Goal: Information Seeking & Learning: Learn about a topic

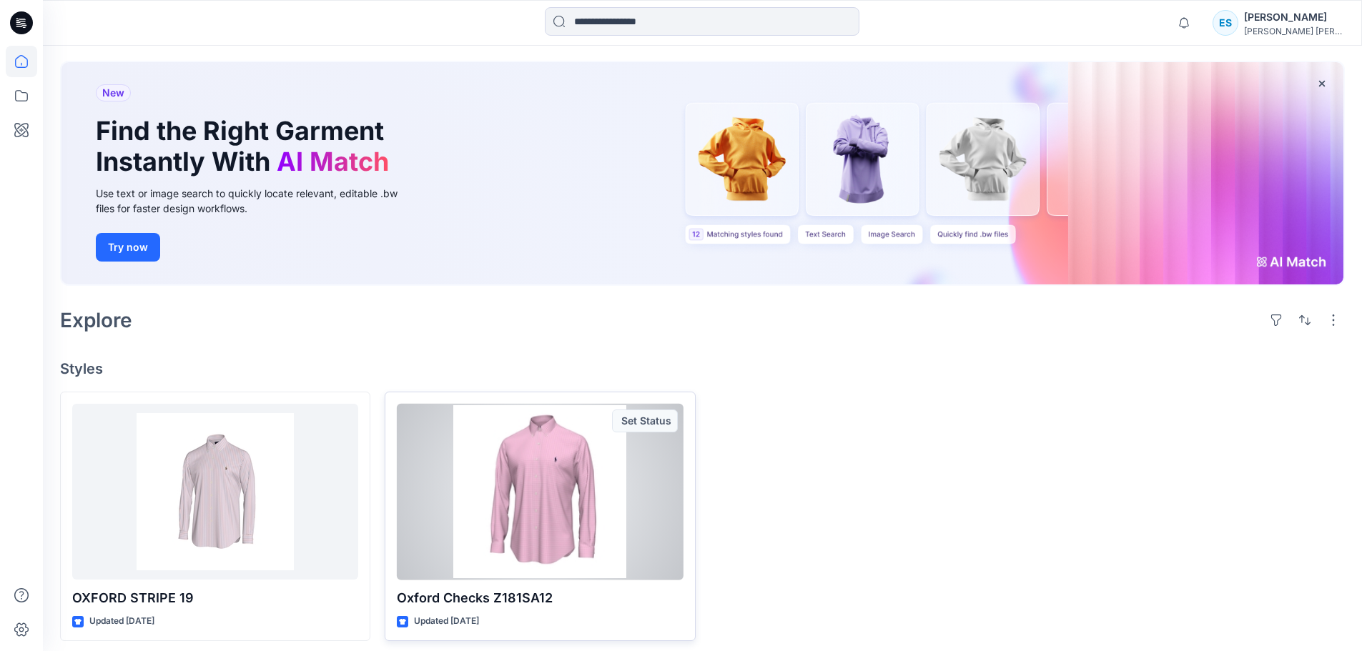
scroll to position [70, 0]
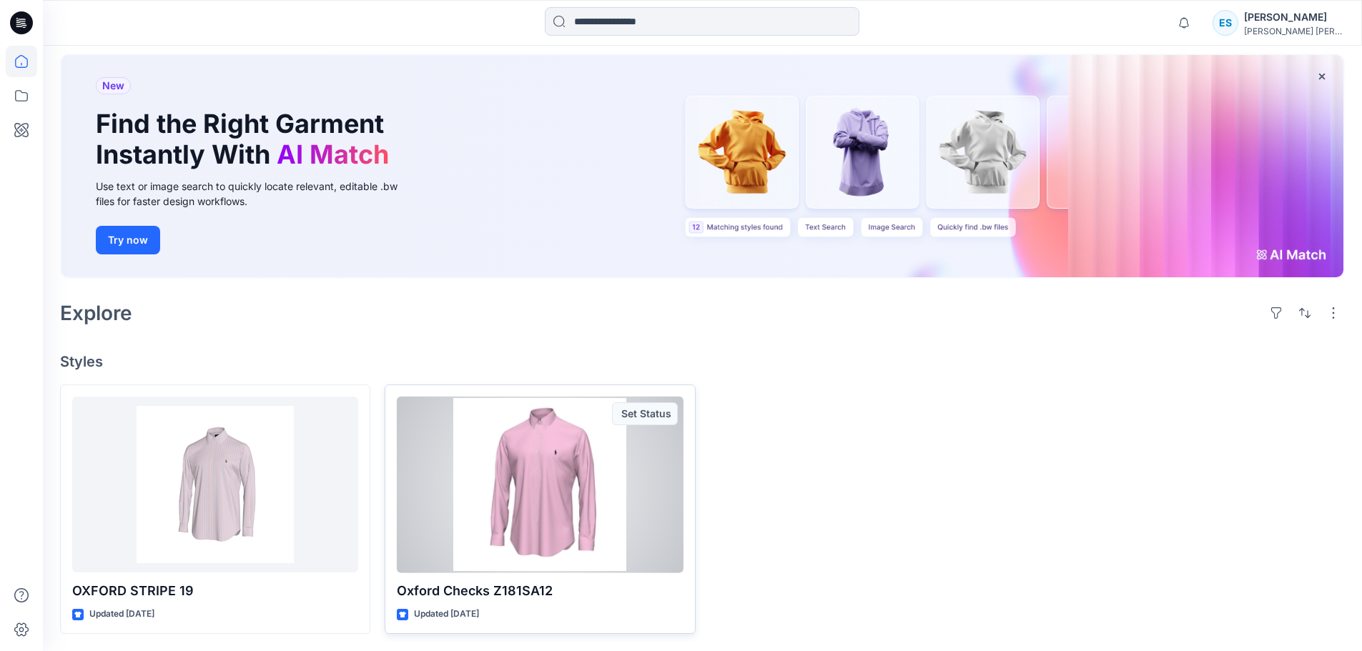
click at [559, 492] on div at bounding box center [540, 485] width 286 height 177
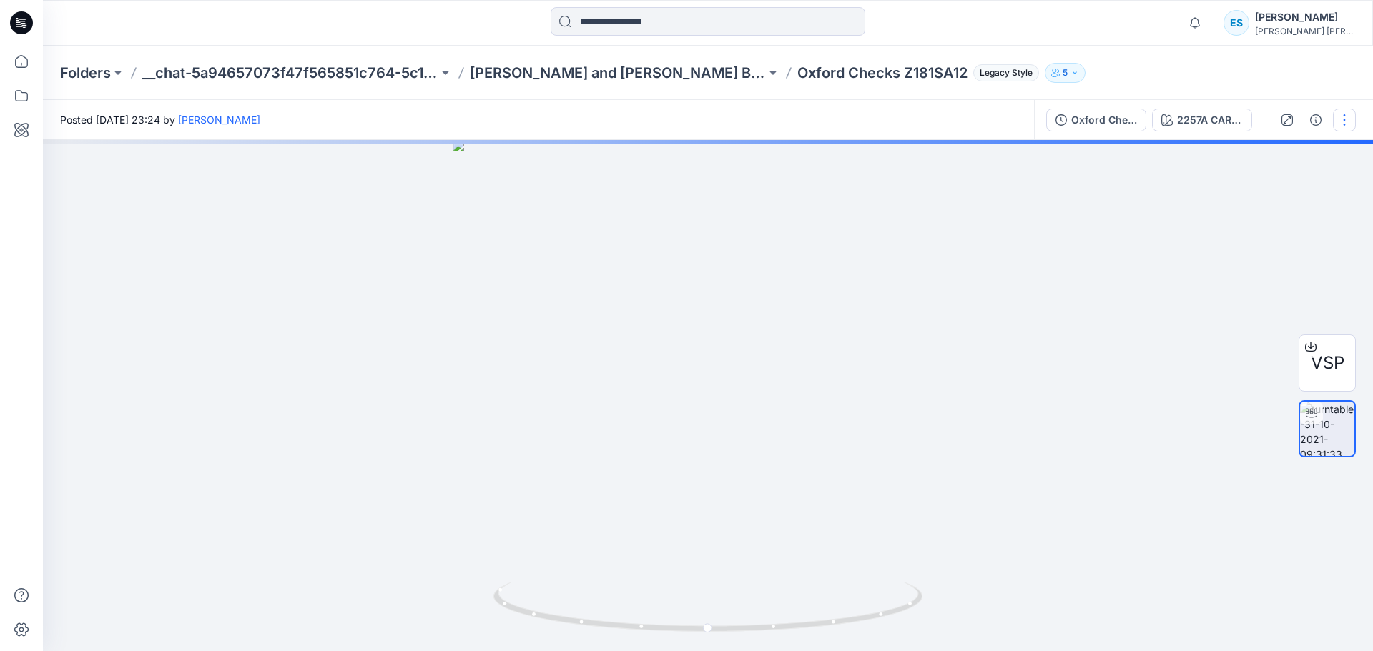
click at [1347, 129] on button "button" at bounding box center [1344, 120] width 23 height 23
click at [1326, 86] on div "Folders __chat-5a94657073f47f565851c764-5c17ba8f8a0e0e62b1b82ea3 [PERSON_NAME] …" at bounding box center [708, 73] width 1330 height 54
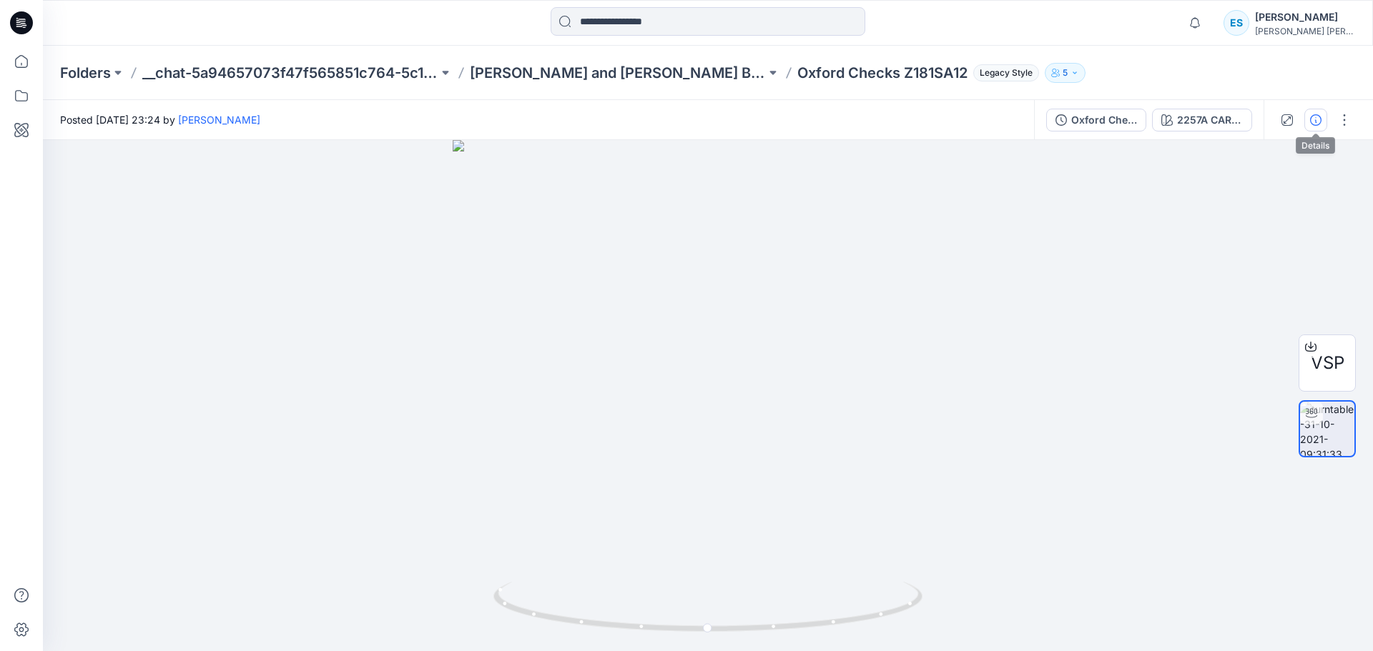
click at [1309, 122] on button "button" at bounding box center [1315, 120] width 23 height 23
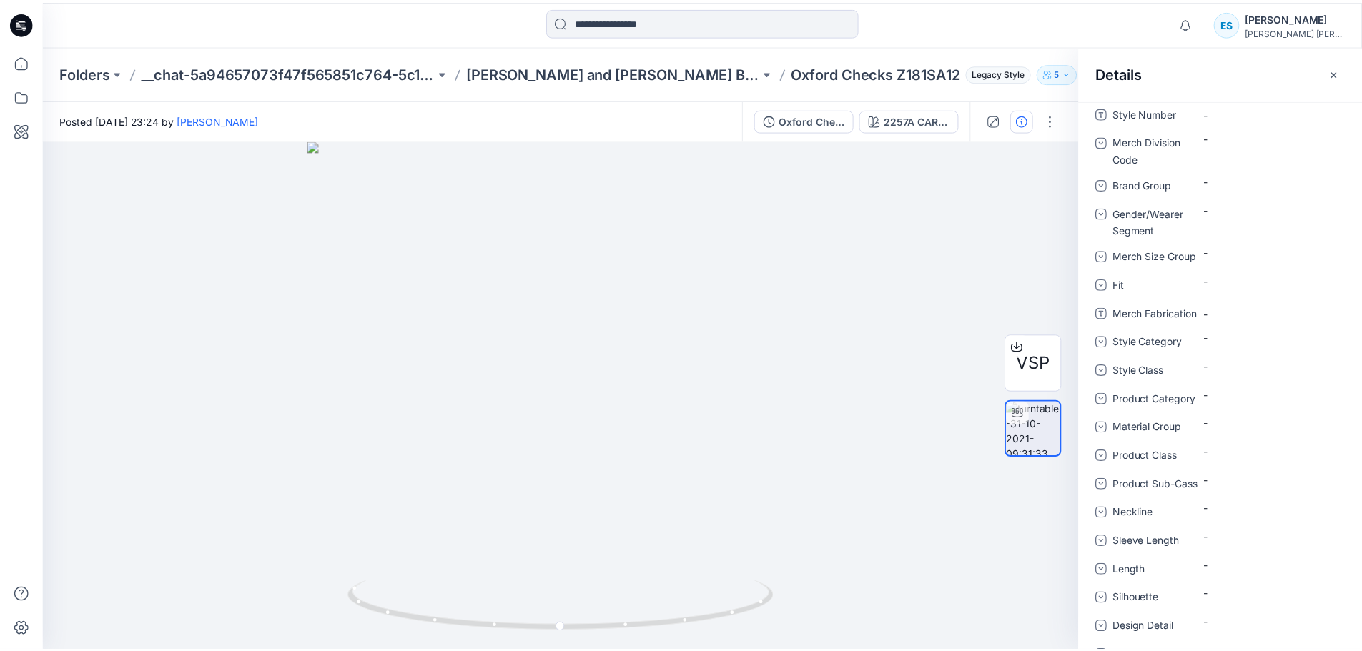
scroll to position [554, 0]
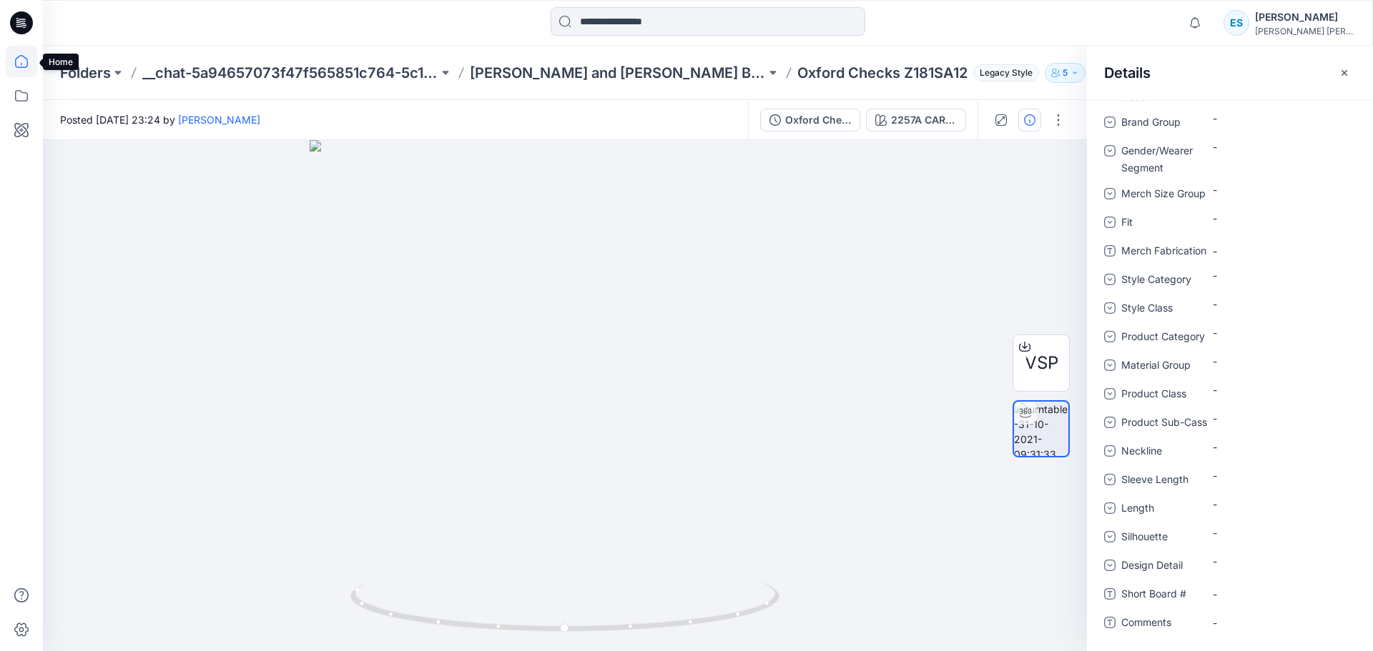
click at [19, 65] on icon at bounding box center [21, 61] width 31 height 31
